Goal: Navigation & Orientation: Find specific page/section

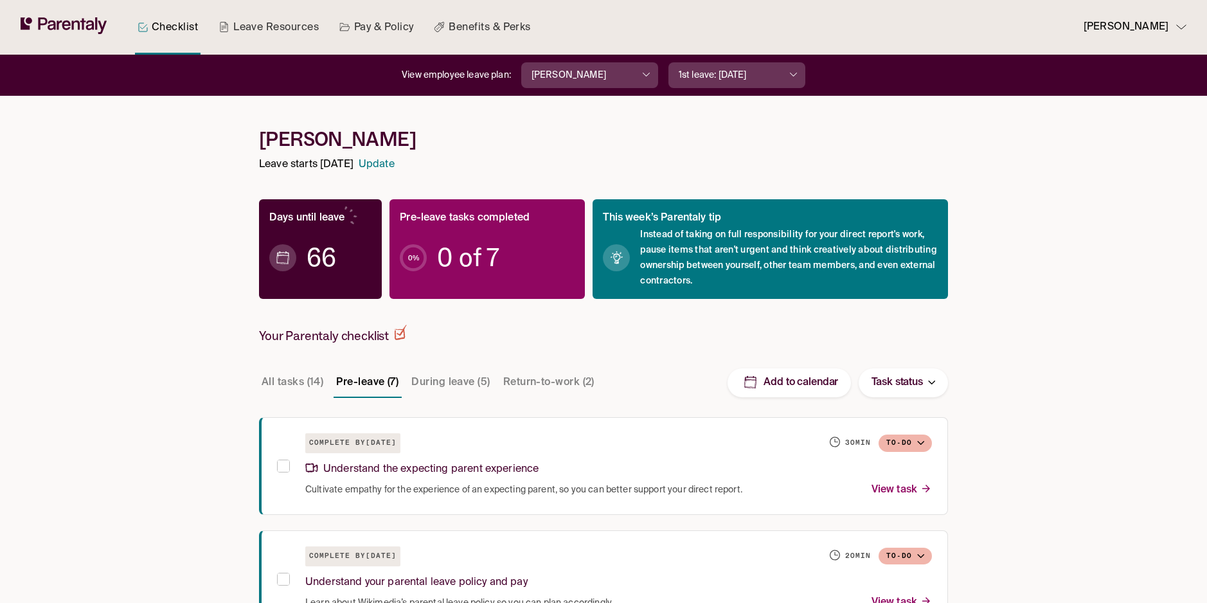
click at [438, 384] on button "During leave (5)" at bounding box center [451, 382] width 84 height 31
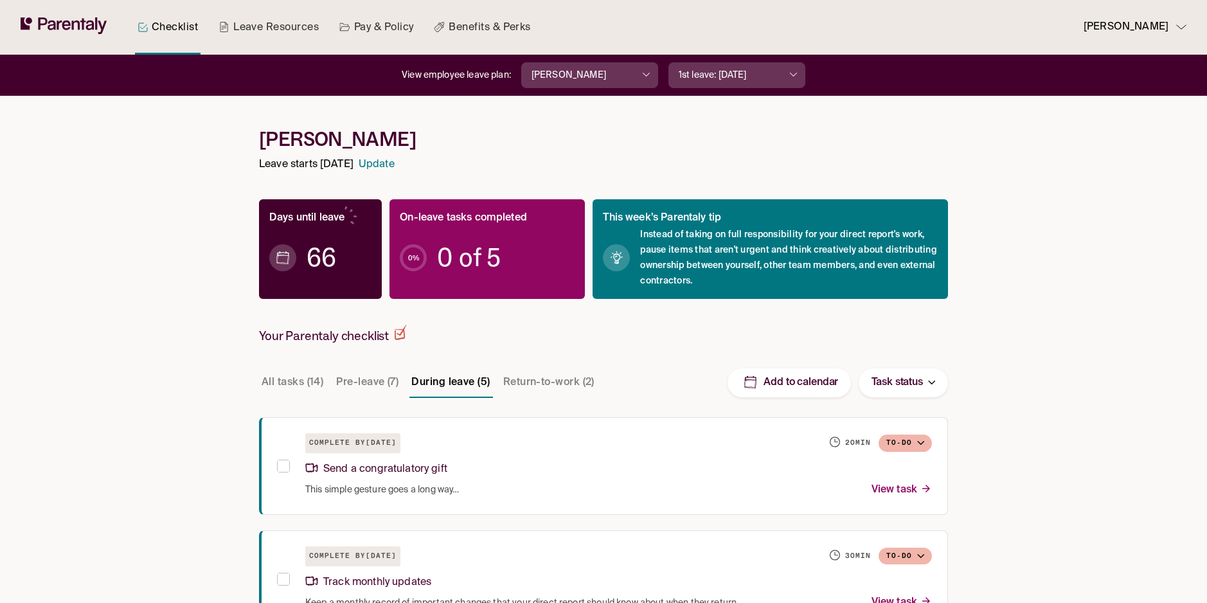
click at [538, 381] on button "Return-to-work (2)" at bounding box center [549, 382] width 96 height 31
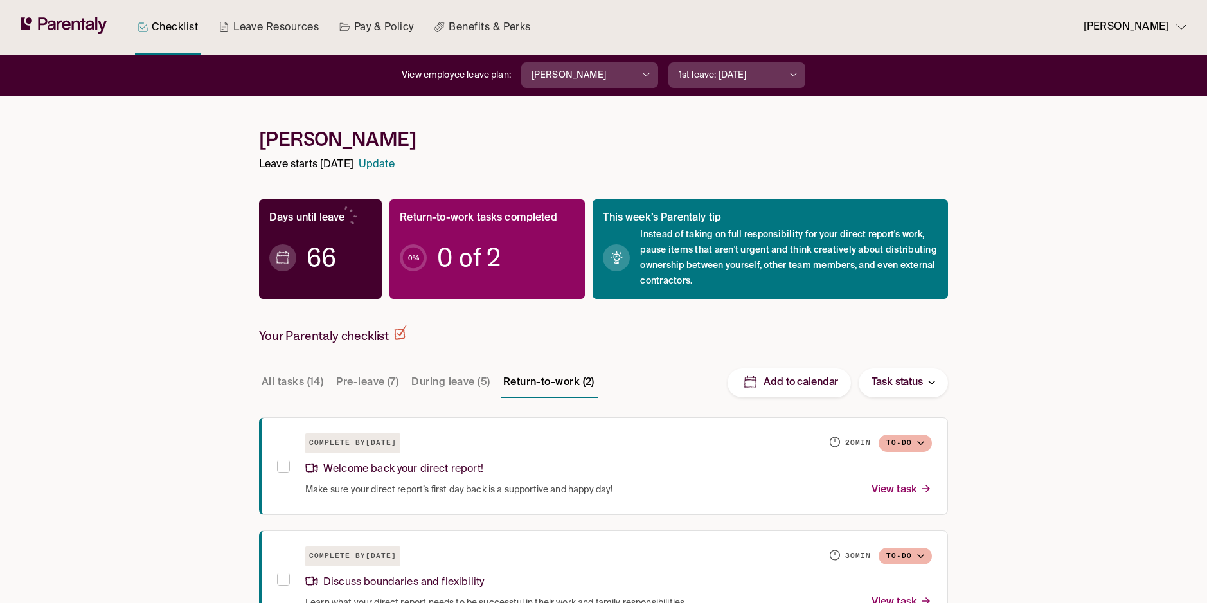
click at [348, 384] on button "Pre-leave (7)" at bounding box center [368, 382] width 68 height 31
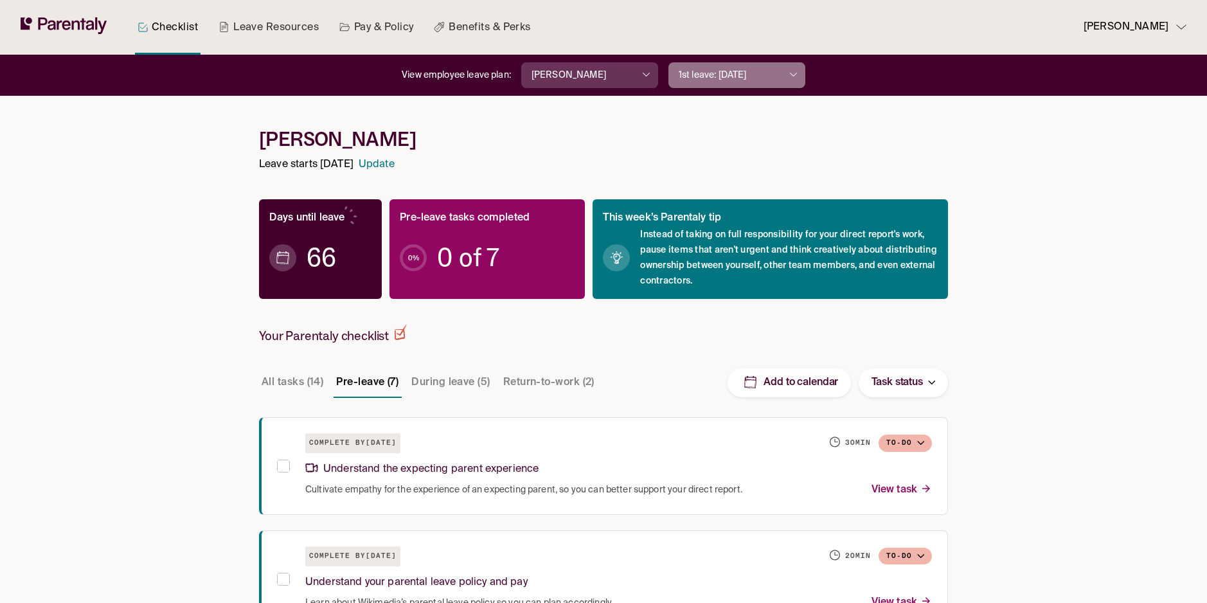
click at [784, 74] on button "1st leave: [DATE]" at bounding box center [737, 75] width 137 height 26
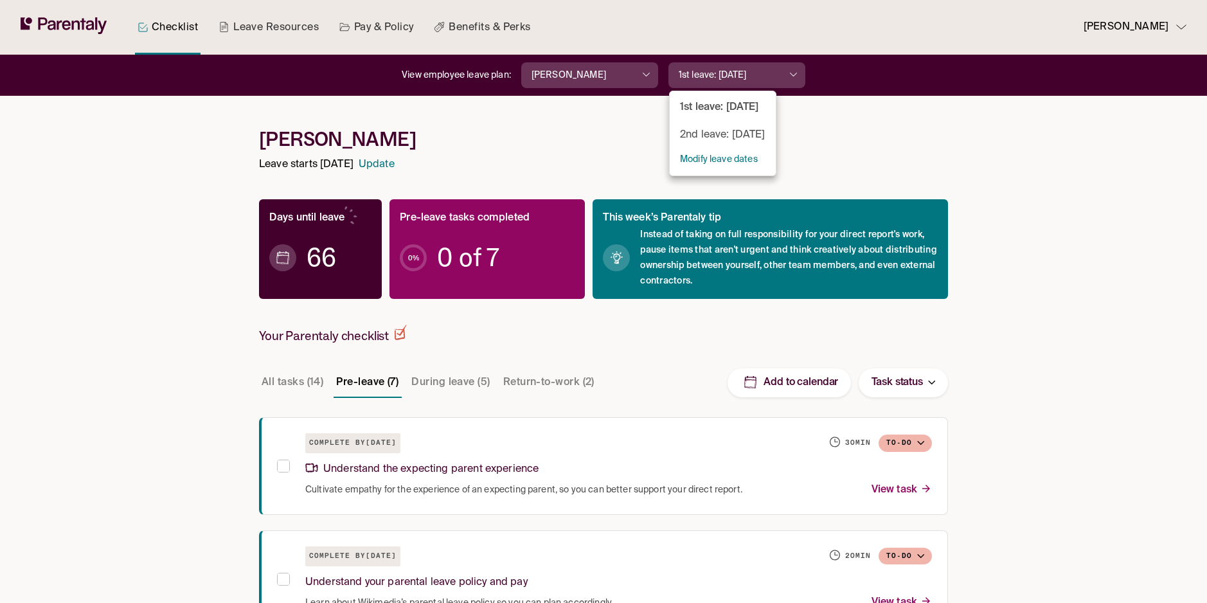
click at [946, 142] on div at bounding box center [603, 301] width 1207 height 603
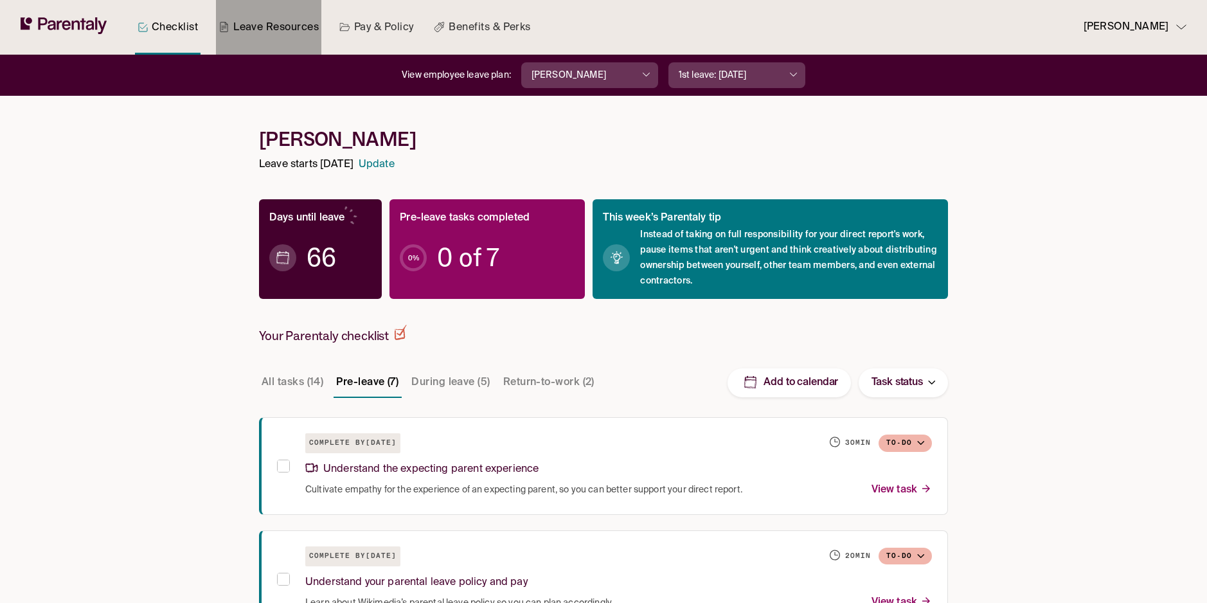
click at [267, 30] on link "Leave Resources" at bounding box center [268, 27] width 105 height 55
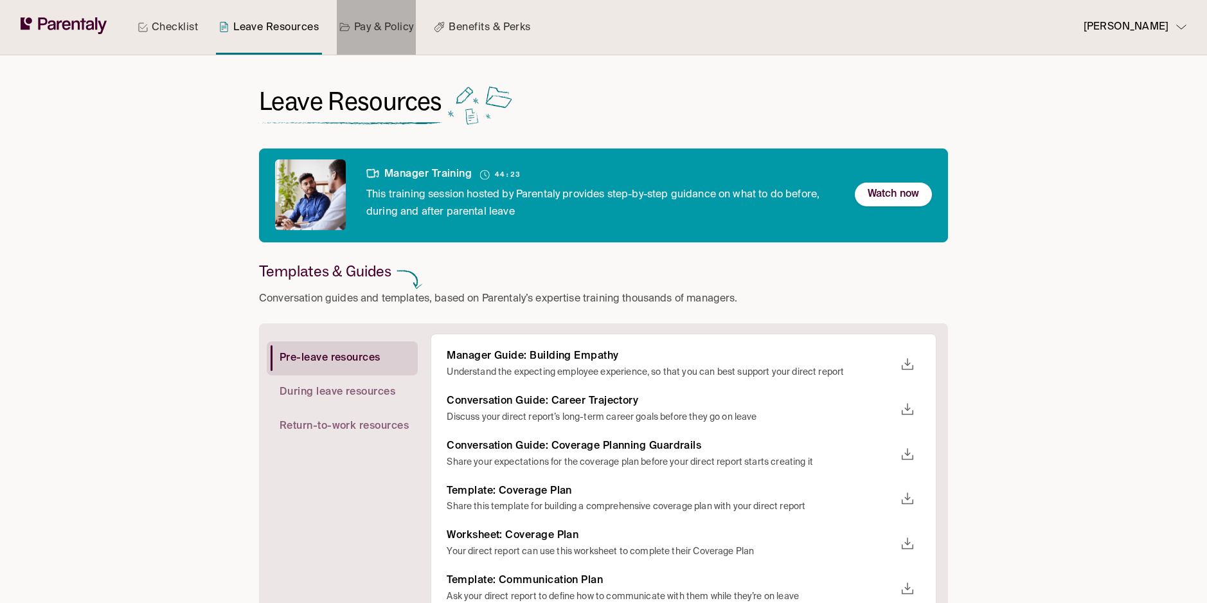
click at [380, 30] on link "Pay & Policy" at bounding box center [377, 27] width 80 height 55
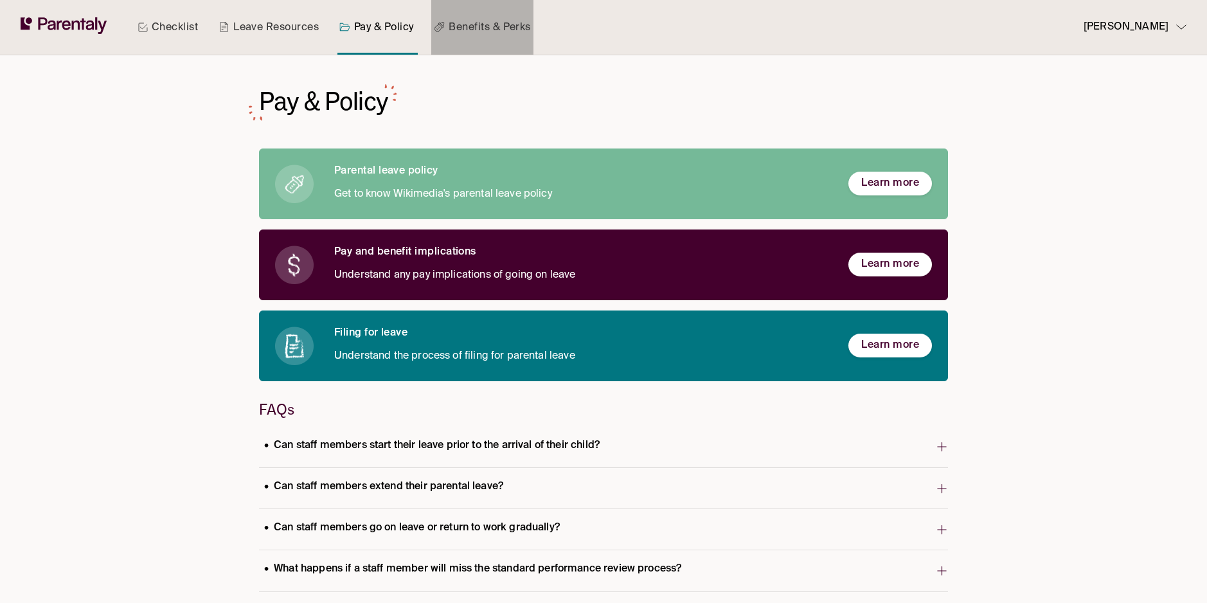
click at [509, 31] on link "Benefits & Perks" at bounding box center [482, 27] width 102 height 55
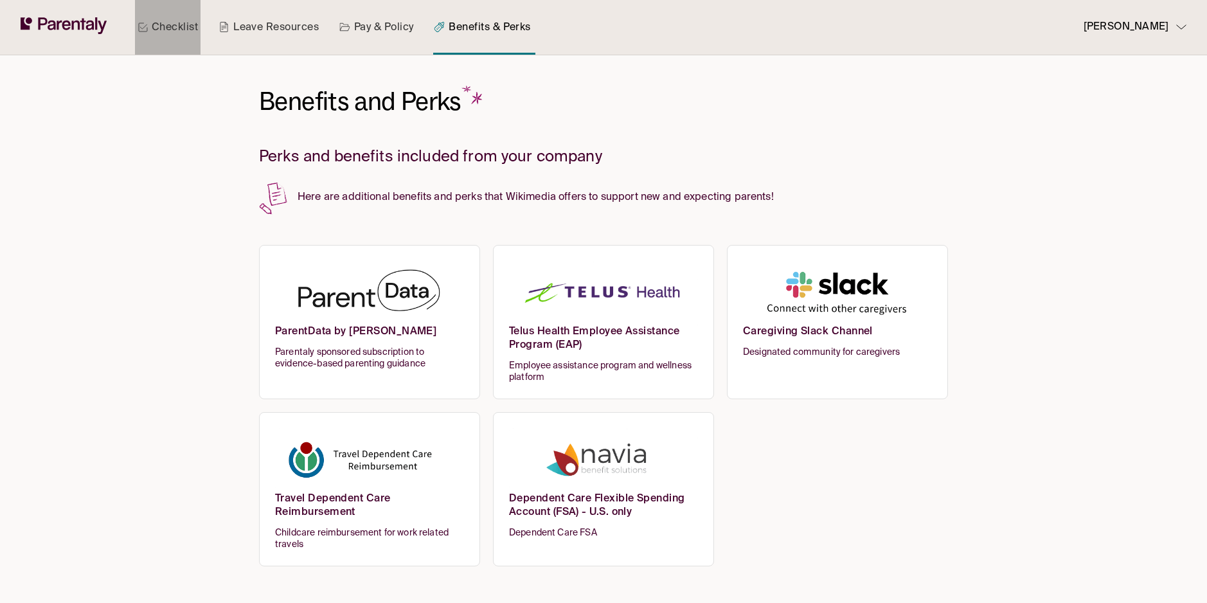
click at [171, 22] on link "Checklist" at bounding box center [168, 27] width 66 height 55
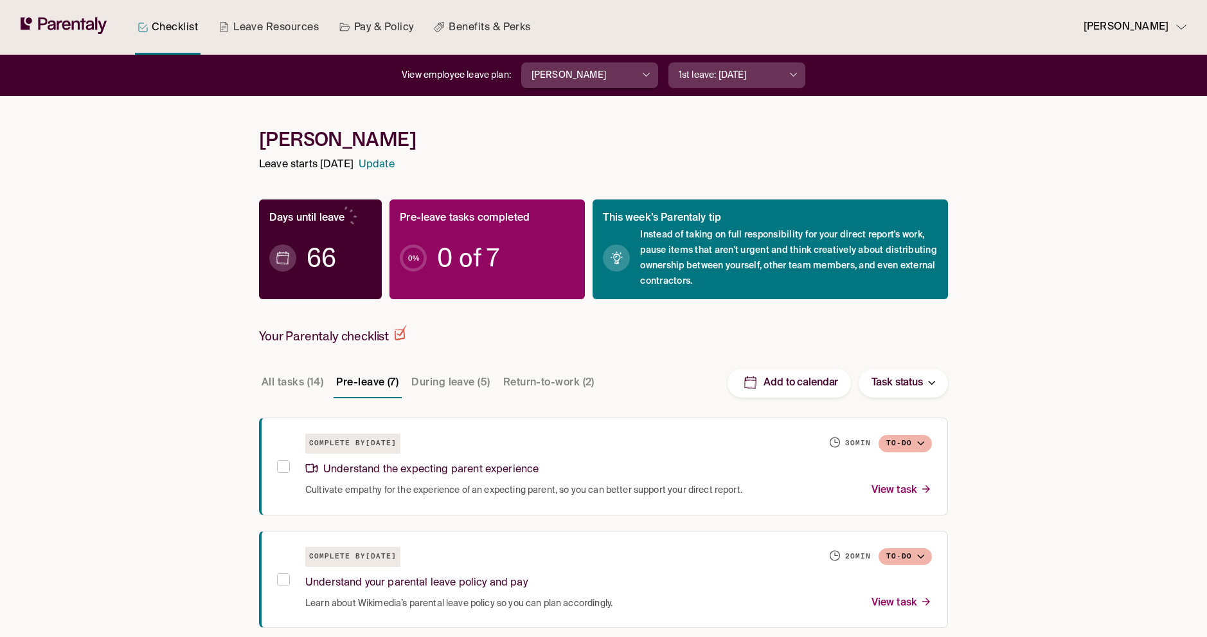
click at [606, 79] on p "[PERSON_NAME]" at bounding box center [569, 76] width 75 height 14
click at [765, 150] on div at bounding box center [603, 318] width 1207 height 637
click at [1175, 30] on div "[PERSON_NAME]" at bounding box center [1130, 27] width 93 height 17
click at [1117, 66] on p "Manage account" at bounding box center [1114, 65] width 71 height 14
